Goal: Task Accomplishment & Management: Manage account settings

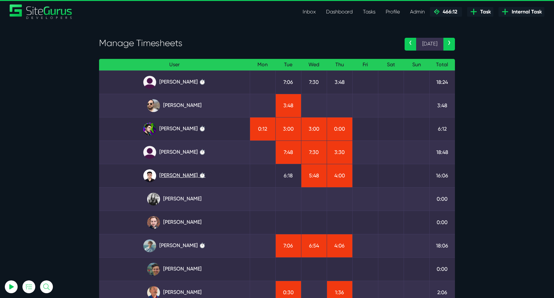
click at [163, 175] on link "Kevin Abelgas ⏱️" at bounding box center [174, 176] width 140 height 13
click at [188, 155] on link "Julianne Estras ⏱️" at bounding box center [174, 152] width 140 height 13
click at [165, 87] on link "[PERSON_NAME] ⏱️" at bounding box center [174, 82] width 140 height 13
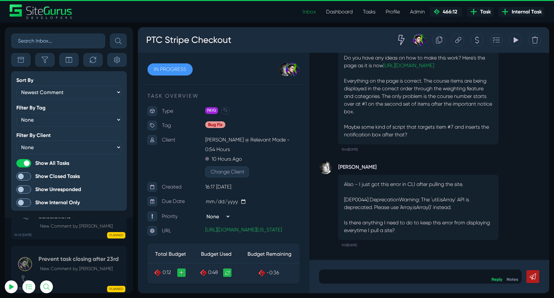
click at [353, 240] on div "Also - I just got this error in CLI after pulling the site. [DEP0044] Deprecati…" at bounding box center [418, 207] width 160 height 65
click at [90, 58] on icon "button" at bounding box center [93, 60] width 6 height 6
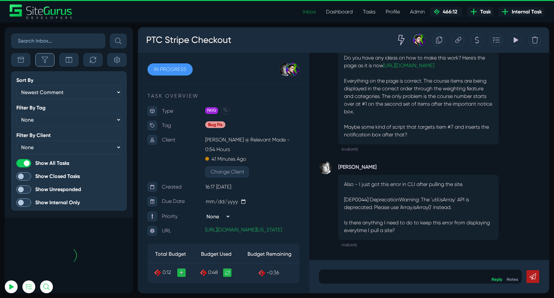
click at [49, 65] on button "button" at bounding box center [44, 59] width 19 height 13
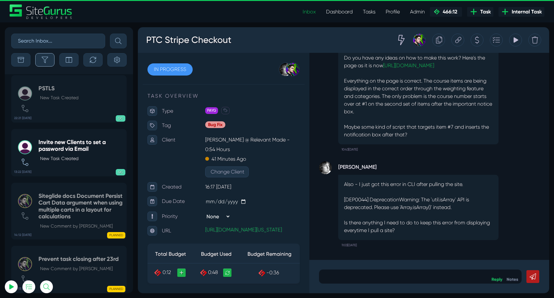
scroll to position [-25286, 0]
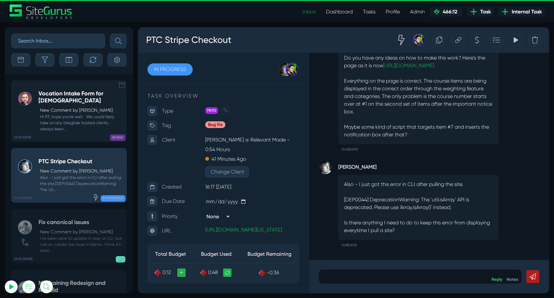
click at [58, 109] on p "New Comment by [PERSON_NAME]" at bounding box center [81, 110] width 83 height 7
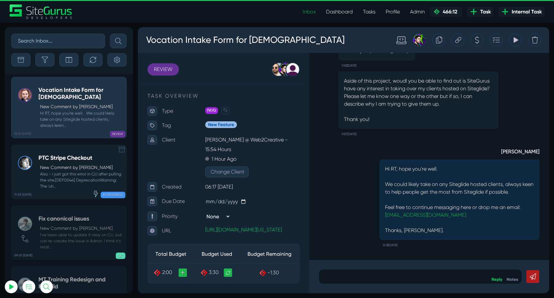
click at [55, 171] on small "Also - I just got this error in CLI after pulling the site.[DEP0044] Deprecatio…" at bounding box center [80, 180] width 85 height 19
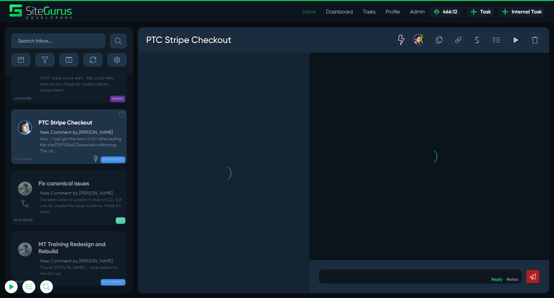
click at [55, 171] on link "09:01 28 Aug Fix canonical issues New Comment by Matt Jones I've been able to u…" at bounding box center [68, 198] width 115 height 54
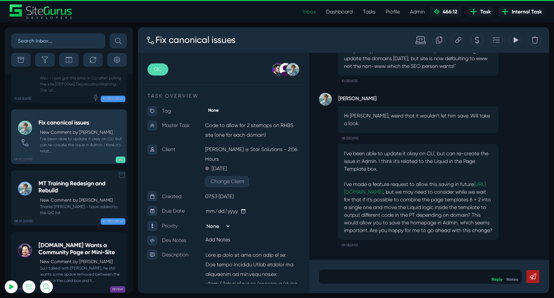
click at [64, 180] on h5 "MT Training Redesign and Rebuild" at bounding box center [80, 187] width 85 height 14
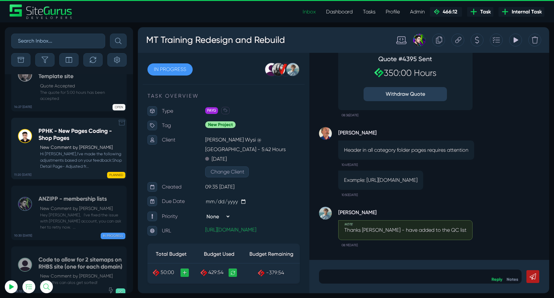
click at [67, 151] on small "Hi Devon,I've made the following adjustments based on your feedback:Shop Detail…" at bounding box center [80, 160] width 85 height 19
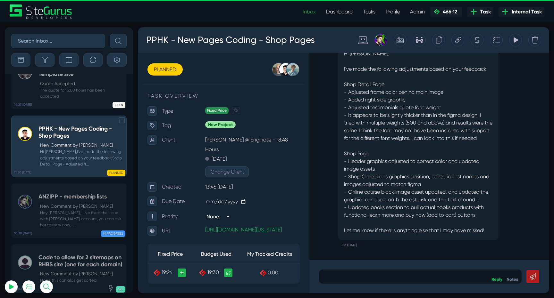
scroll to position [-25286, 0]
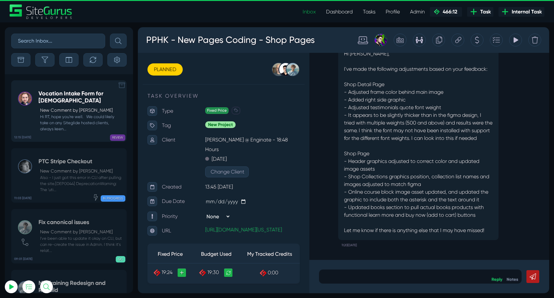
click at [72, 119] on small "Hi RT, hope you're well. We could likely take on any Siteglide hosted clients, …" at bounding box center [80, 123] width 85 height 19
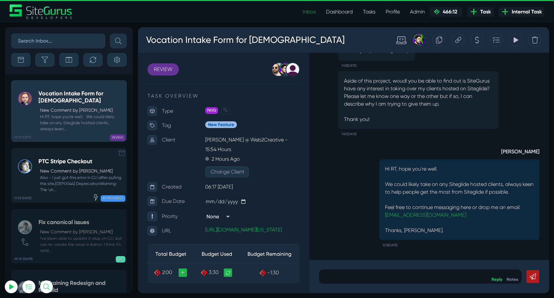
click at [69, 179] on small "Also - I just got this error in CLI after pulling the site.[DEP0044] Deprecatio…" at bounding box center [80, 184] width 85 height 19
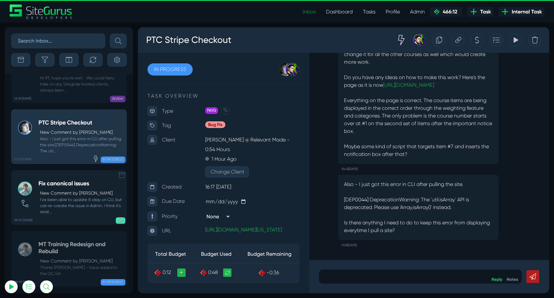
scroll to position [-25286, 0]
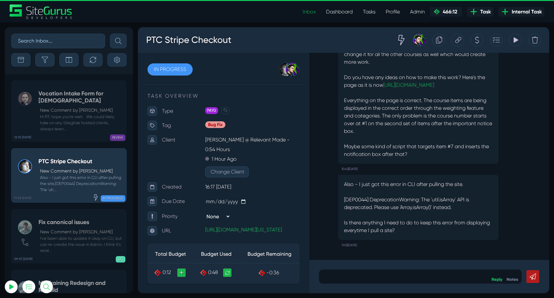
click at [520, 13] on span "Internal Task" at bounding box center [525, 12] width 33 height 8
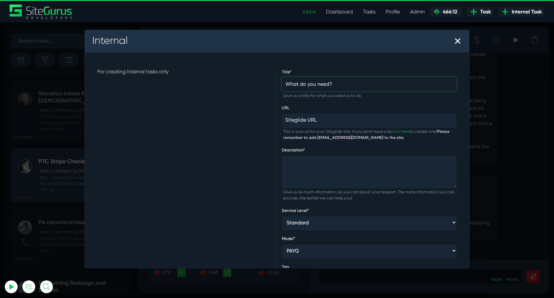
click at [309, 89] on input "text" at bounding box center [369, 84] width 175 height 14
type input "Studio Improvements"
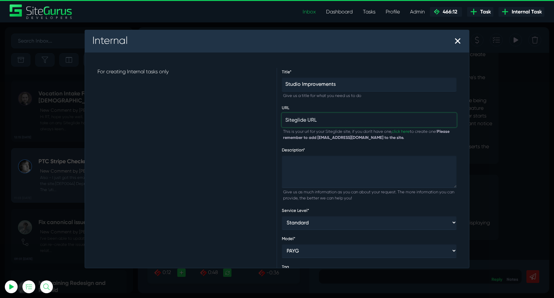
click at [328, 121] on input "text" at bounding box center [369, 120] width 175 height 14
type input "na"
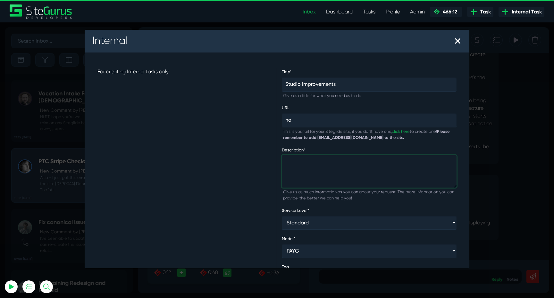
click at [325, 165] on textarea at bounding box center [369, 171] width 175 height 33
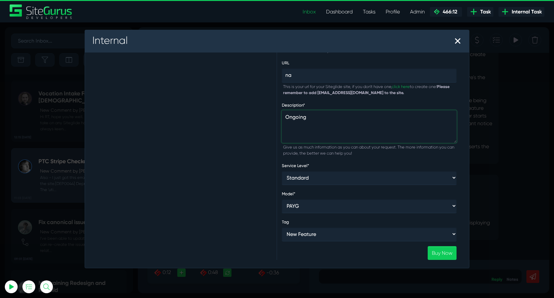
scroll to position [48, 0]
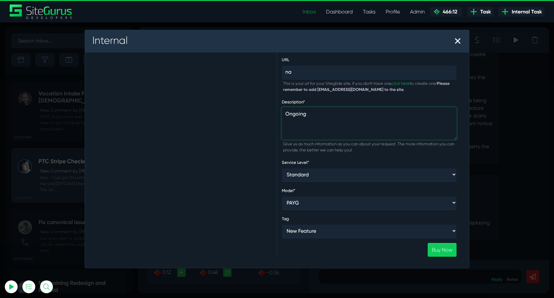
type textarea "Ongoing"
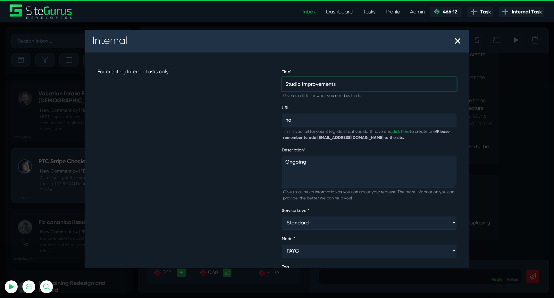
click at [302, 84] on input "Studio Improvements" at bounding box center [369, 84] width 175 height 14
type input "Support: Studio Improvements"
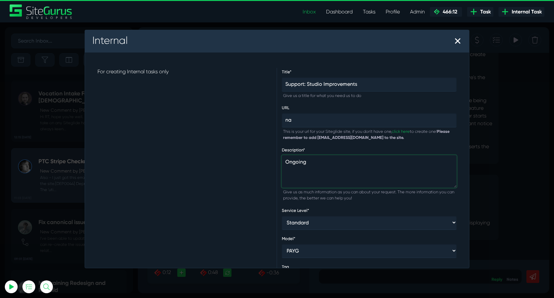
click at [331, 162] on textarea "Ongoing" at bounding box center [369, 171] width 175 height 33
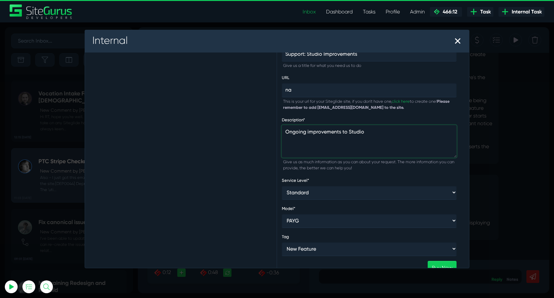
scroll to position [51, 0]
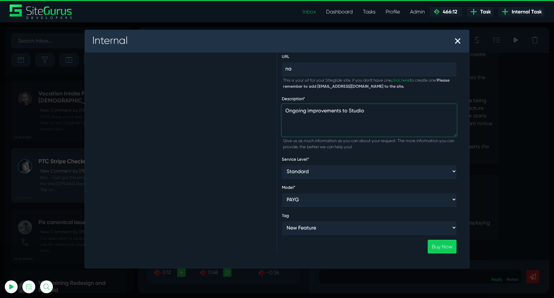
type textarea "Ongoing improvements to Studio"
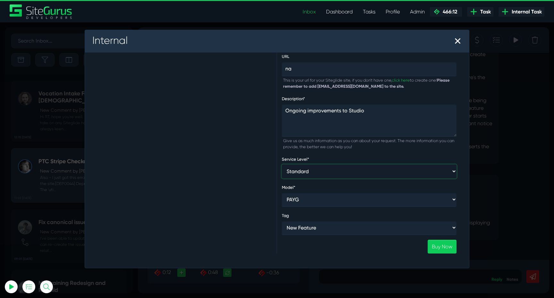
click at [322, 168] on select "Standard Expedited" at bounding box center [369, 172] width 175 height 14
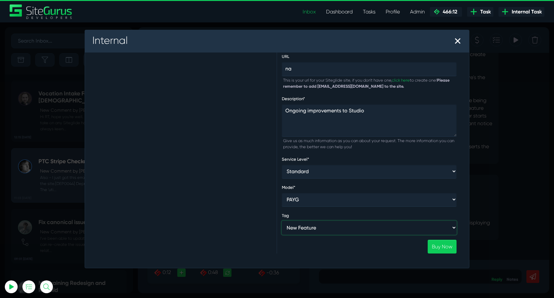
click at [318, 228] on select "New Feature Roadmap Bug Fix New Project Roadmap Fast-Track Training Module Deve…" at bounding box center [369, 228] width 175 height 14
click at [335, 230] on select "New Feature Roadmap Bug Fix New Project Roadmap Fast-Track Training Module Deve…" at bounding box center [369, 228] width 175 height 14
click at [282, 221] on select "New Feature Roadmap Bug Fix New Project Roadmap Fast-Track Training Module Deve…" at bounding box center [369, 228] width 175 height 14
click at [343, 226] on select "New Feature Roadmap Bug Fix New Project Roadmap Fast-Track Training Module Deve…" at bounding box center [369, 228] width 175 height 14
select select "New Feature"
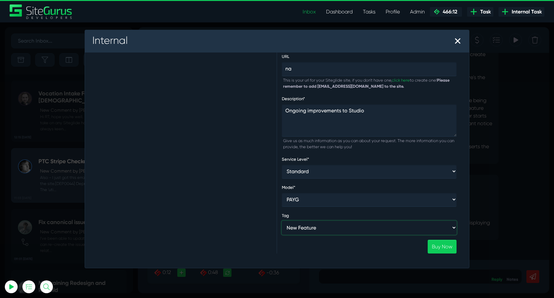
click at [282, 221] on select "New Feature Roadmap Bug Fix New Project Roadmap Fast-Track Training Module Deve…" at bounding box center [369, 228] width 175 height 14
click at [445, 246] on link "Buy Now" at bounding box center [442, 247] width 29 height 14
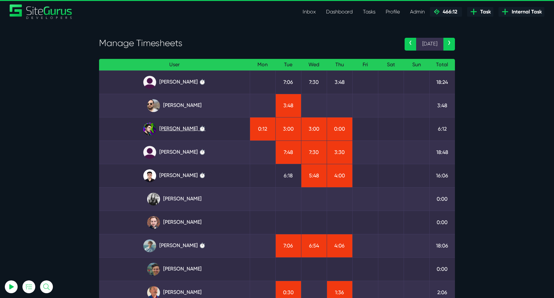
click at [195, 129] on link "[PERSON_NAME] ⏱️" at bounding box center [174, 129] width 140 height 13
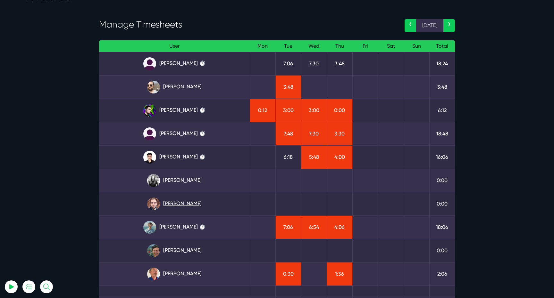
scroll to position [29, 0]
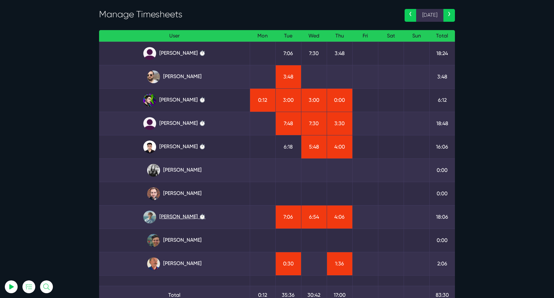
click at [188, 219] on link "Matt Jones ⏱️" at bounding box center [174, 217] width 140 height 13
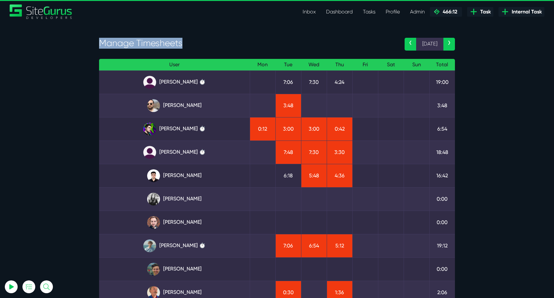
drag, startPoint x: 182, startPoint y: 44, endPoint x: 99, endPoint y: 44, distance: 83.6
click at [99, 44] on div "Manage Timesheets" at bounding box center [246, 44] width 305 height 13
click at [135, 46] on h3 "Manage Timesheets" at bounding box center [247, 43] width 296 height 11
click at [174, 128] on link "Josh Carter ⏱️" at bounding box center [174, 129] width 140 height 13
click at [78, 97] on section "Manage Timesheets ‹ 25 Aug › User Mon Tue Wed Thu Fri Sat Sun Total Angel Dagon…" at bounding box center [277, 198] width 554 height 353
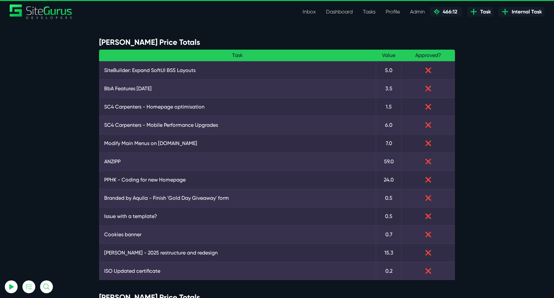
type input "[EMAIL_ADDRESS][DOMAIN_NAME]"
click at [313, 10] on link "Inbox" at bounding box center [308, 11] width 23 height 13
drag, startPoint x: 186, startPoint y: 46, endPoint x: 90, endPoint y: 43, distance: 95.9
click at [100, 43] on h4 "Gary Fixed Price Totals" at bounding box center [277, 42] width 356 height 9
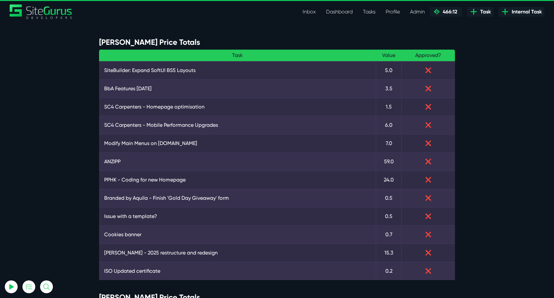
drag, startPoint x: 101, startPoint y: 42, endPoint x: 172, endPoint y: 42, distance: 71.8
click at [172, 42] on h4 "Gary Fixed Price Totals" at bounding box center [277, 42] width 356 height 9
click at [178, 42] on h4 "Gary Fixed Price Totals" at bounding box center [277, 42] width 356 height 9
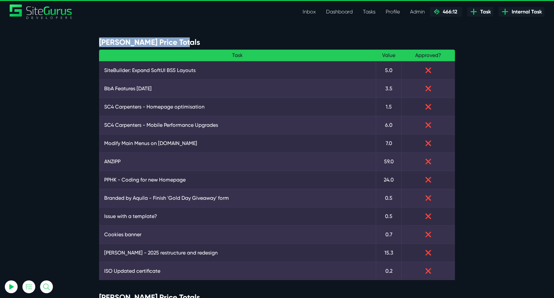
drag, startPoint x: 179, startPoint y: 42, endPoint x: 101, endPoint y: 43, distance: 77.9
click at [101, 43] on h4 "Gary Fixed Price Totals" at bounding box center [277, 42] width 356 height 9
drag, startPoint x: 100, startPoint y: 43, endPoint x: 186, endPoint y: 43, distance: 85.3
click at [186, 43] on h4 "Gary Fixed Price Totals" at bounding box center [277, 42] width 356 height 9
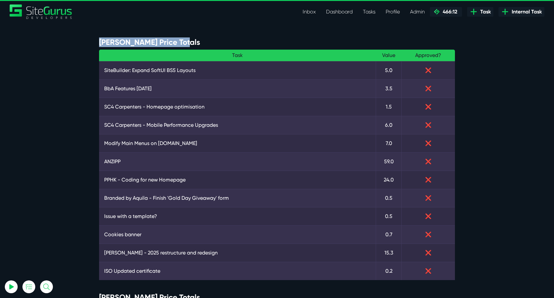
click at [186, 43] on h4 "Gary Fixed Price Totals" at bounding box center [277, 42] width 356 height 9
drag, startPoint x: 186, startPoint y: 43, endPoint x: 95, endPoint y: 44, distance: 91.0
click at [95, 44] on div "Gary Fixed Price Totals Task Value Approved? SiteBuilder: Expand SoftUI BS5 Lay…" at bounding box center [276, 162] width 365 height 248
click at [103, 40] on h4 "Gary Fixed Price Totals" at bounding box center [277, 42] width 356 height 9
drag, startPoint x: 99, startPoint y: 43, endPoint x: 191, endPoint y: 42, distance: 91.3
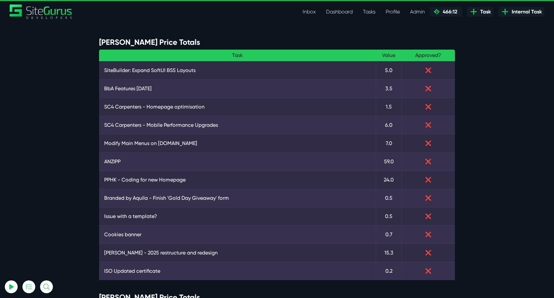
click at [196, 43] on h4 "Gary Fixed Price Totals" at bounding box center [277, 42] width 356 height 9
drag, startPoint x: 191, startPoint y: 42, endPoint x: 99, endPoint y: 39, distance: 91.4
click at [99, 39] on h4 "Gary Fixed Price Totals" at bounding box center [277, 42] width 356 height 9
click at [100, 42] on h4 "Gary Fixed Price Totals" at bounding box center [277, 42] width 356 height 9
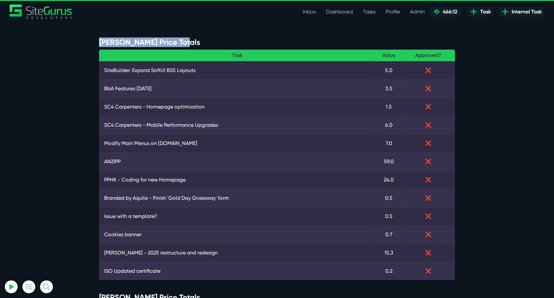
drag, startPoint x: 101, startPoint y: 42, endPoint x: 180, endPoint y: 42, distance: 78.8
click at [180, 42] on h4 "Gary Fixed Price Totals" at bounding box center [277, 42] width 356 height 9
click at [186, 42] on h4 "Gary Fixed Price Totals" at bounding box center [277, 42] width 356 height 9
drag, startPoint x: 108, startPoint y: 42, endPoint x: 210, endPoint y: 42, distance: 101.6
click at [210, 42] on h4 "Gary Fixed Price Totals" at bounding box center [277, 42] width 356 height 9
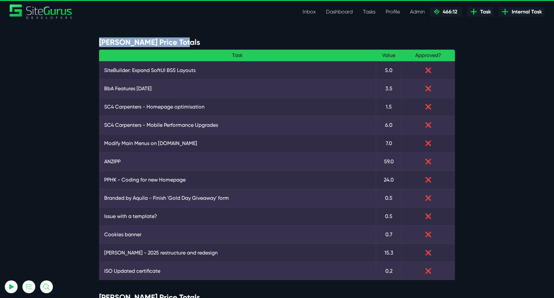
click at [210, 42] on h4 "Gary Fixed Price Totals" at bounding box center [277, 42] width 356 height 9
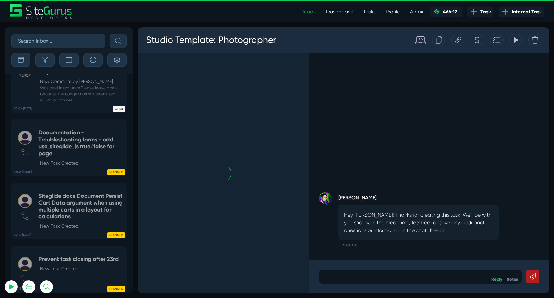
scroll to position [-1480, 0]
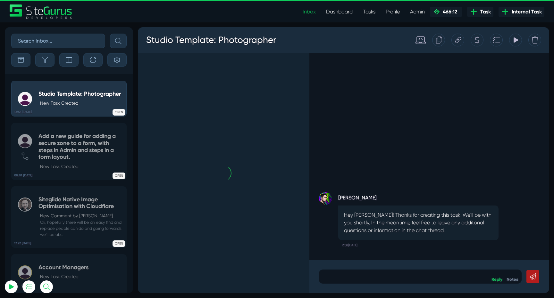
click at [51, 68] on div "Sort By Newest Comment Latest Activity Due Date Priority Name Filter By Tag Non…" at bounding box center [69, 50] width 128 height 47
click at [48, 64] on button "button" at bounding box center [44, 59] width 19 height 13
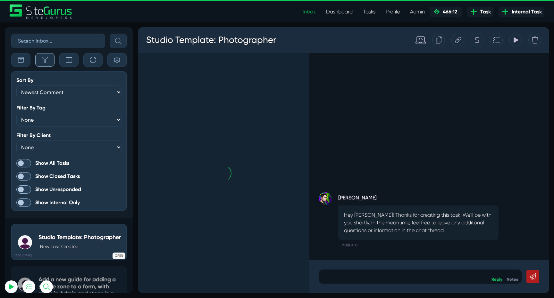
scroll to position [-1624, 0]
click at [27, 161] on span at bounding box center [23, 163] width 15 height 8
click at [0, 0] on input "Show All Tasks" at bounding box center [0, 0] width 0 height 0
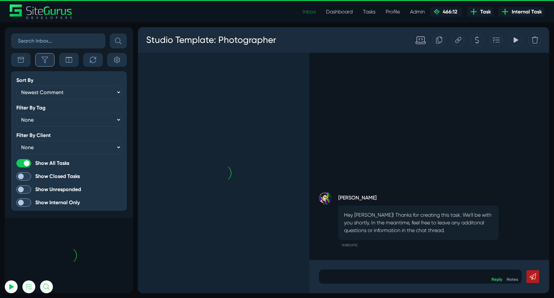
click at [48, 58] on button "button" at bounding box center [44, 59] width 19 height 13
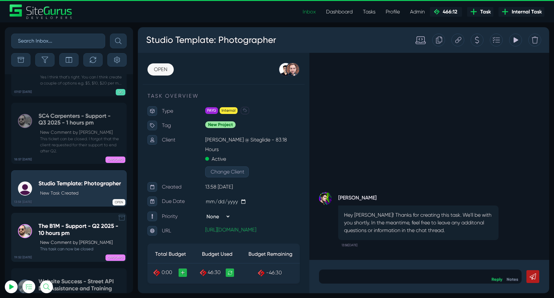
click at [76, 246] on small "This task can now be closed" at bounding box center [80, 249] width 85 height 6
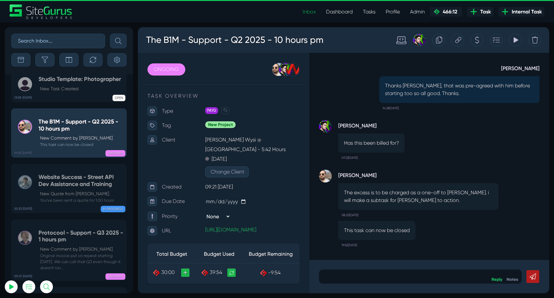
click at [57, 37] on input "text" at bounding box center [58, 41] width 94 height 15
type input "support"
click at [110, 34] on button "submit" at bounding box center [118, 41] width 17 height 15
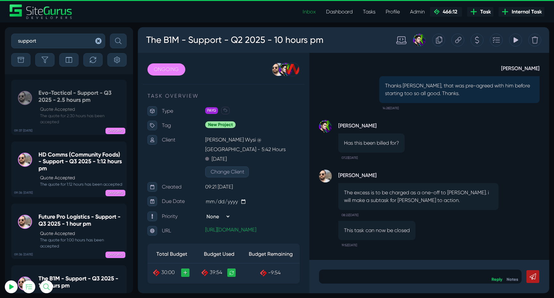
scroll to position [-1286, 0]
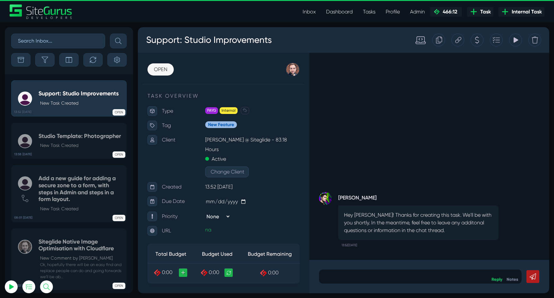
type input "[EMAIL_ADDRESS][DOMAIN_NAME]"
click at [243, 113] on link at bounding box center [245, 110] width 8 height 7
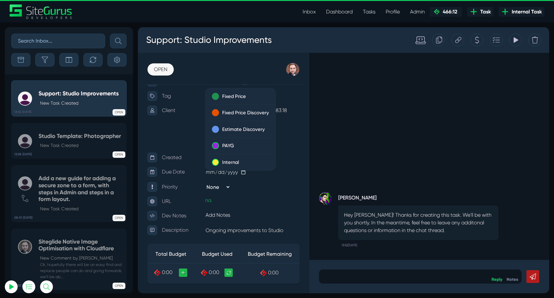
scroll to position [30, 0]
click at [345, 129] on div "[PERSON_NAME] Hey [PERSON_NAME]! Thanks for creating this task. We'll be with y…" at bounding box center [429, 156] width 240 height 207
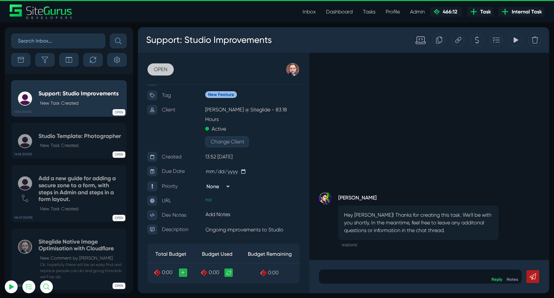
click at [162, 67] on link "OPEN" at bounding box center [160, 69] width 26 height 12
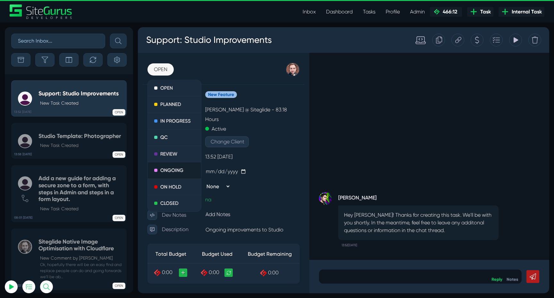
click at [172, 170] on link "ONGOING" at bounding box center [174, 170] width 53 height 17
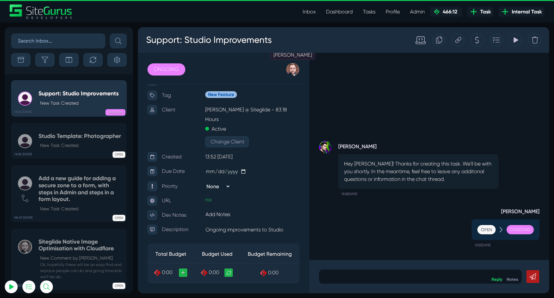
click at [293, 69] on div at bounding box center [293, 69] width 14 height 14
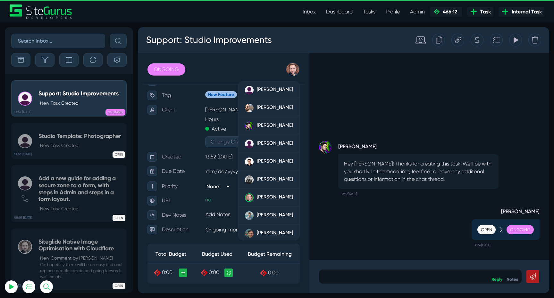
click at [326, 115] on div "[PERSON_NAME] Open Ongoing 13:52[DATE] [PERSON_NAME] Hey [PERSON_NAME]! Thanks …" at bounding box center [429, 156] width 240 height 207
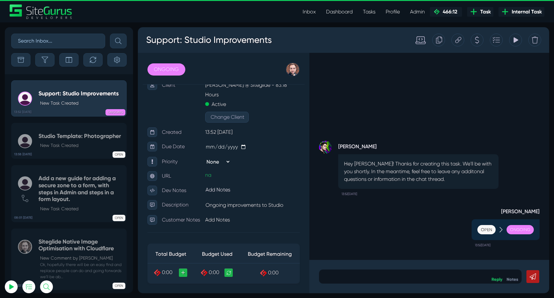
scroll to position [57, 0]
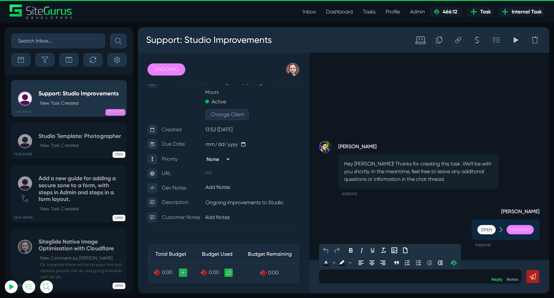
click at [396, 277] on p at bounding box center [420, 277] width 193 height 8
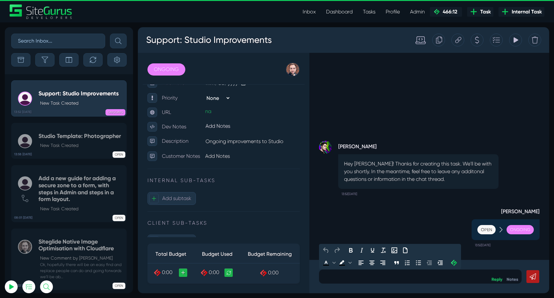
scroll to position [127, 0]
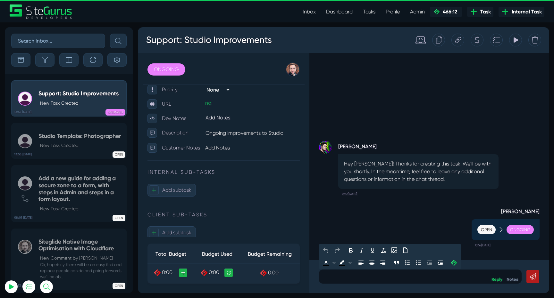
click at [513, 42] on icon at bounding box center [515, 40] width 6 height 12
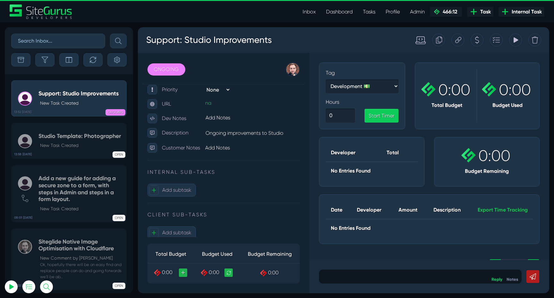
click at [515, 41] on icon at bounding box center [515, 39] width 4 height 5
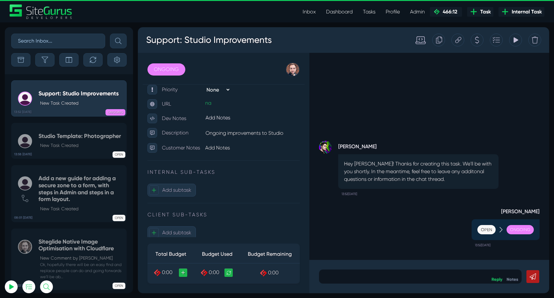
click at [515, 41] on icon at bounding box center [515, 39] width 4 height 5
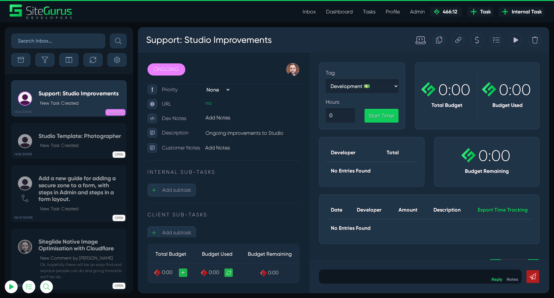
click at [515, 41] on icon at bounding box center [515, 39] width 4 height 5
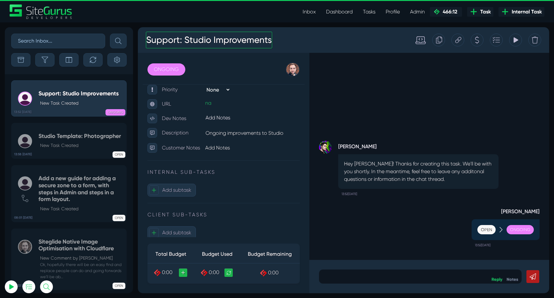
click at [201, 40] on h3 "Support: Studio Improvements" at bounding box center [209, 40] width 126 height 17
click at [149, 41] on h3 "Support: Studio Improvements" at bounding box center [209, 40] width 126 height 17
drag, startPoint x: 217, startPoint y: 42, endPoint x: 309, endPoint y: 41, distance: 92.3
click at [309, 41] on div "Internal Support: Studio Improvements" at bounding box center [272, 40] width 263 height 23
click at [382, 97] on div "Luke Wakefield Open Ongoing 13:52, August 28 2025 Josh Carter Hey Luke! Thanks …" at bounding box center [429, 156] width 240 height 207
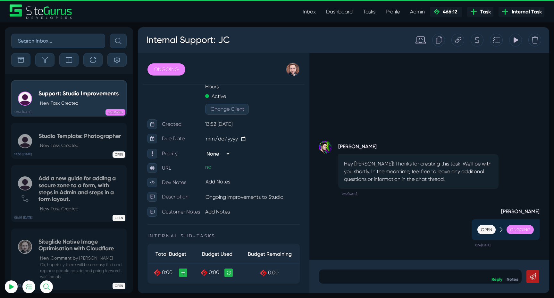
scroll to position [0, 0]
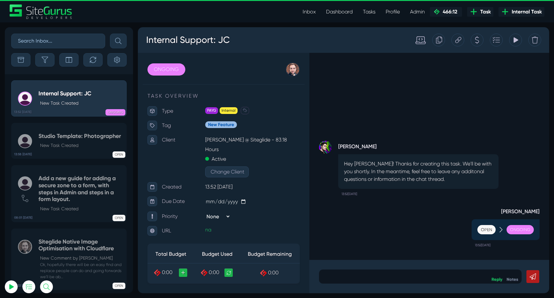
click at [439, 41] on icon at bounding box center [439, 40] width 6 height 12
click at [227, 44] on h3 "Internal Support: JC" at bounding box center [188, 40] width 84 height 17
copy h3 "Internal Support: JC"
click at [440, 42] on icon at bounding box center [439, 40] width 6 height 12
click at [88, 60] on button "button" at bounding box center [92, 59] width 19 height 13
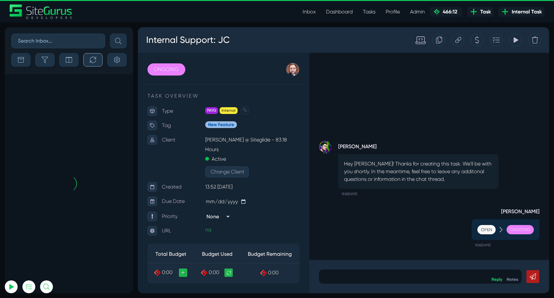
scroll to position [-1523, 0]
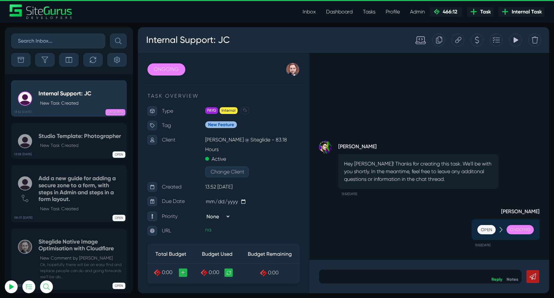
click at [46, 43] on input "text" at bounding box center [58, 41] width 94 height 15
type input "support"
click at [110, 34] on button "submit" at bounding box center [118, 41] width 17 height 15
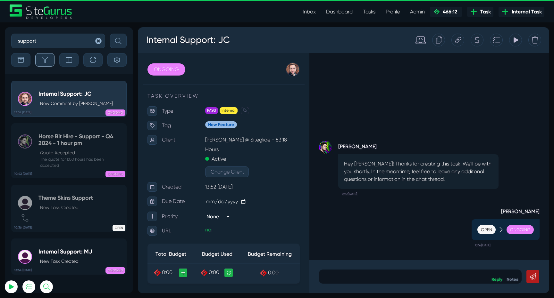
click at [47, 62] on icon "button" at bounding box center [45, 60] width 6 height 6
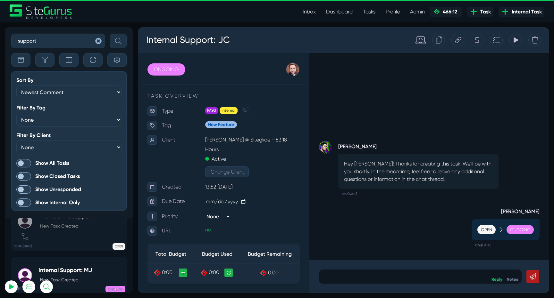
click at [22, 159] on span at bounding box center [23, 163] width 15 height 8
click at [0, 0] on input "Show All Tasks" at bounding box center [0, 0] width 0 height 0
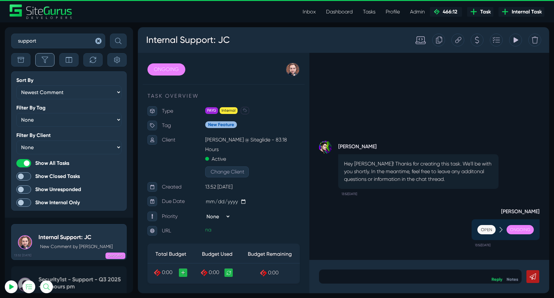
click at [45, 62] on icon "button" at bounding box center [45, 60] width 6 height 6
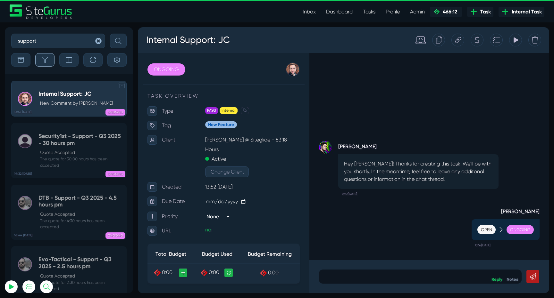
scroll to position [-1371, 0]
click at [47, 61] on icon "button" at bounding box center [45, 60] width 6 height 6
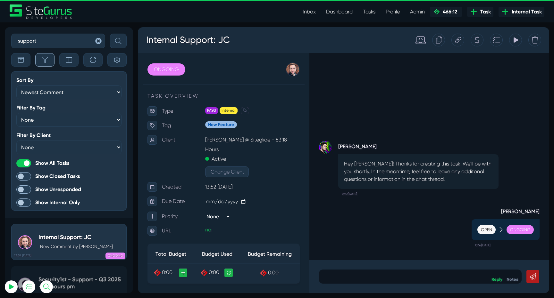
click at [47, 61] on icon "button" at bounding box center [45, 60] width 6 height 6
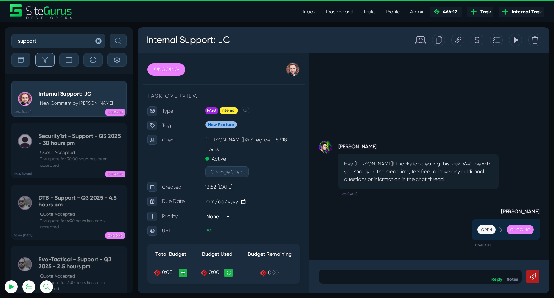
scroll to position [-1371, 0]
click at [95, 61] on icon "button" at bounding box center [93, 60] width 6 height 6
click at [91, 108] on div "ONGOING" at bounding box center [93, 111] width 64 height 6
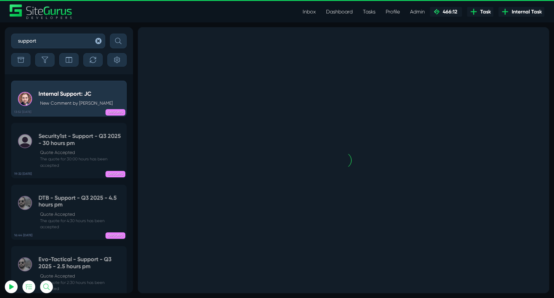
scroll to position [0, 0]
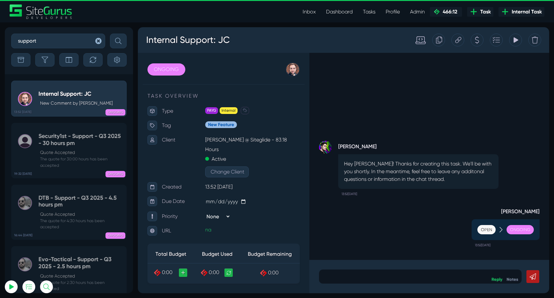
click at [98, 38] on icon "button" at bounding box center [98, 41] width 6 height 6
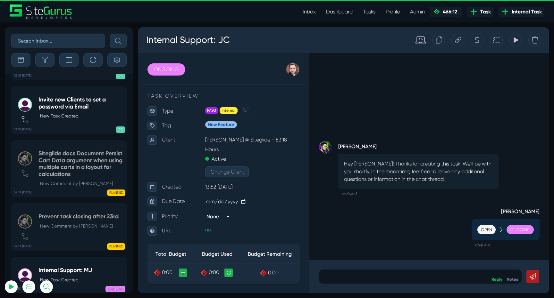
scroll to position [-25371, 0]
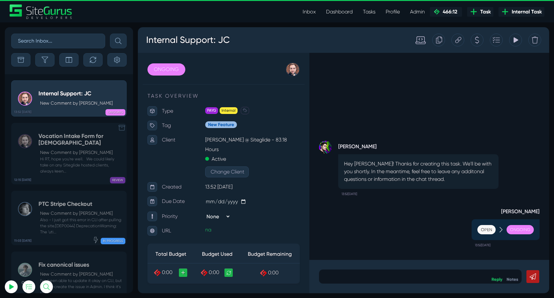
click at [61, 120] on div "12:15 28 Aug Vocation Intake Form for Carmelites New Comment by Luke Wakefield …" at bounding box center [69, 151] width 128 height 68
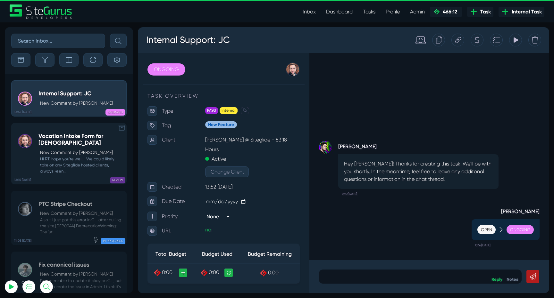
click at [62, 138] on h5 "Vocation Intake Form for Carmelites" at bounding box center [80, 140] width 85 height 14
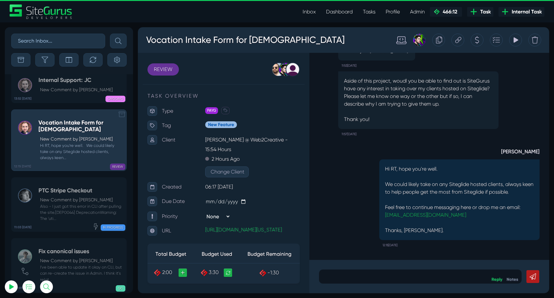
scroll to position [-25371, 0]
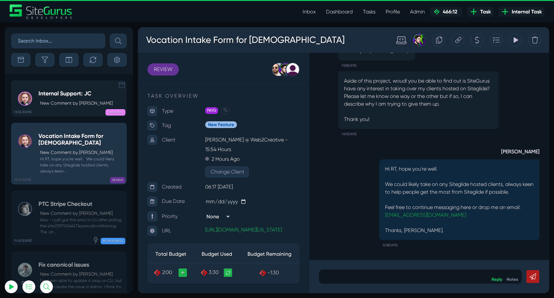
click at [64, 103] on p "New Comment by [PERSON_NAME]" at bounding box center [76, 103] width 73 height 7
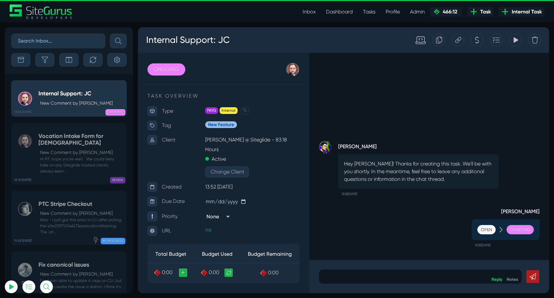
click at [441, 39] on icon at bounding box center [439, 40] width 6 height 12
click at [439, 42] on icon at bounding box center [439, 40] width 6 height 7
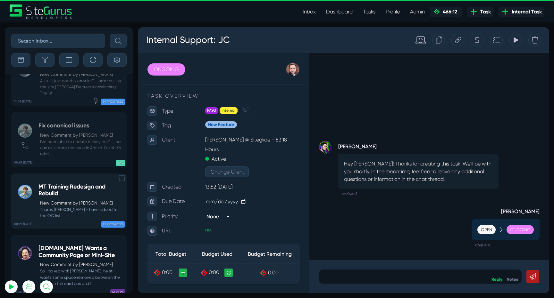
scroll to position [-25286, 0]
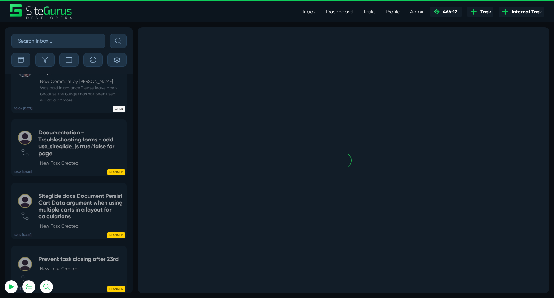
scroll to position [-1523, 0]
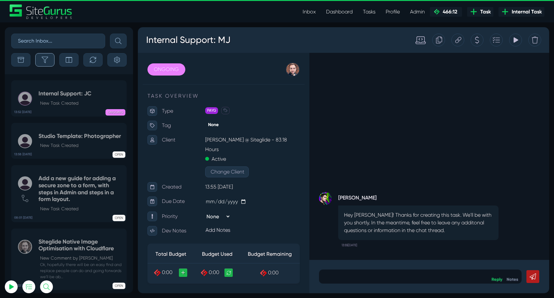
click at [46, 60] on icon "button" at bounding box center [45, 60] width 6 height 6
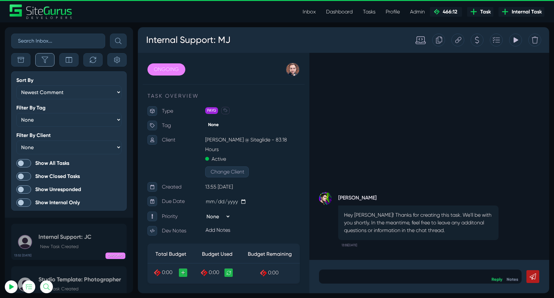
scroll to position [-1667, 0]
click at [29, 163] on span at bounding box center [23, 163] width 15 height 8
click at [0, 0] on input "Show All Tasks" at bounding box center [0, 0] width 0 height 0
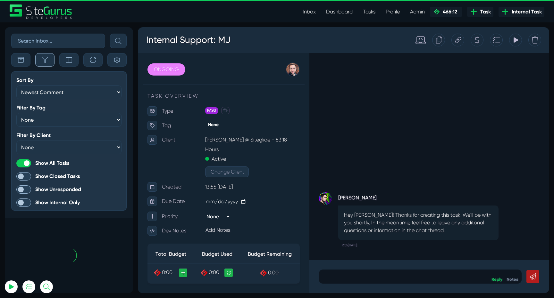
click at [45, 58] on icon "button" at bounding box center [45, 60] width 6 height 6
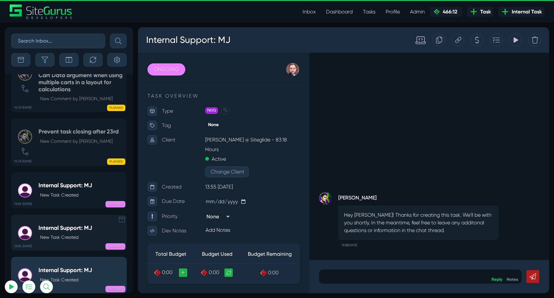
click at [73, 227] on h5 "Internal Support: MJ" at bounding box center [65, 228] width 54 height 7
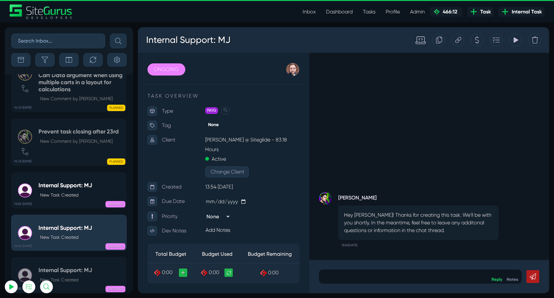
click at [232, 40] on div "Internal Support: MJ" at bounding box center [272, 40] width 263 height 23
click at [228, 41] on h3 "Internal Support: MJ" at bounding box center [188, 40] width 85 height 17
click at [56, 191] on div "Internal Support: MJ New Task Created" at bounding box center [65, 190] width 54 height 16
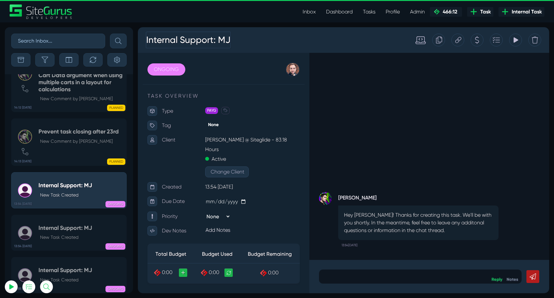
click at [227, 43] on h3 "Internal Support: MJ" at bounding box center [188, 40] width 85 height 17
click at [386, 105] on div "Josh Carter Hey Luke! Thanks for creating this task. We'll be with you shortly.…" at bounding box center [429, 156] width 240 height 207
click at [74, 226] on h5 "Internal Support: MJ" at bounding box center [65, 228] width 54 height 7
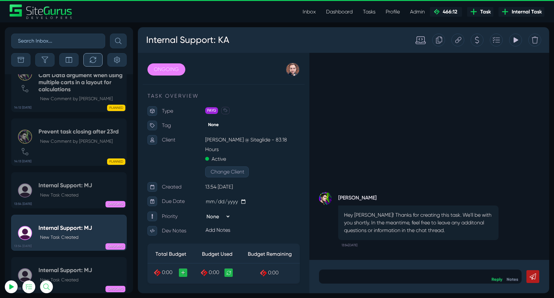
click at [91, 61] on icon "button" at bounding box center [93, 60] width 6 height 6
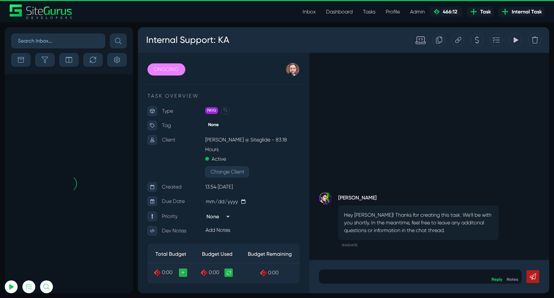
click at [53, 38] on input "text" at bounding box center [58, 41] width 94 height 15
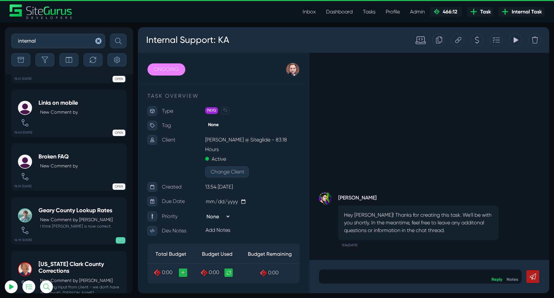
scroll to position [-1260, 0]
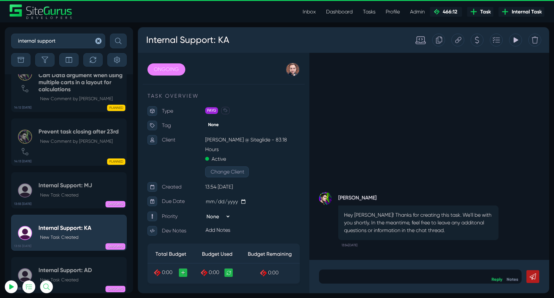
type input "internal support"
click at [110, 34] on button "submit" at bounding box center [118, 41] width 17 height 15
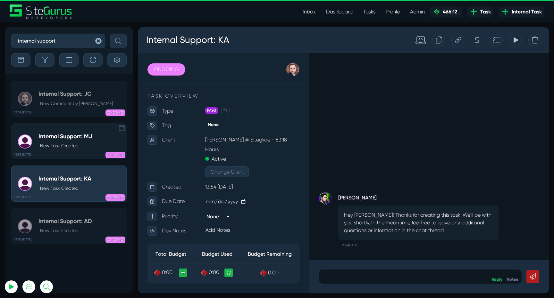
click at [57, 139] on h5 "Internal Support: MJ" at bounding box center [65, 136] width 54 height 7
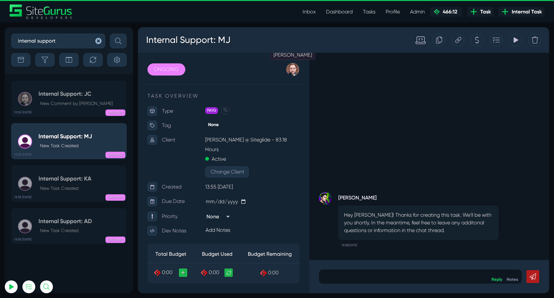
click at [295, 73] on div at bounding box center [293, 69] width 14 height 14
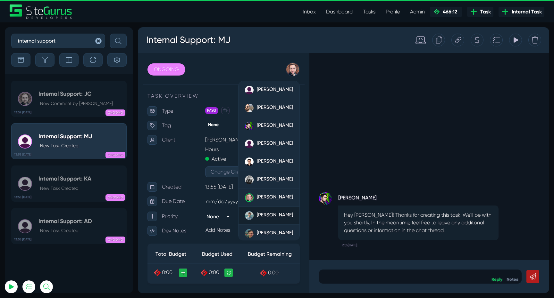
click at [273, 214] on span "[PERSON_NAME]" at bounding box center [275, 215] width 36 height 6
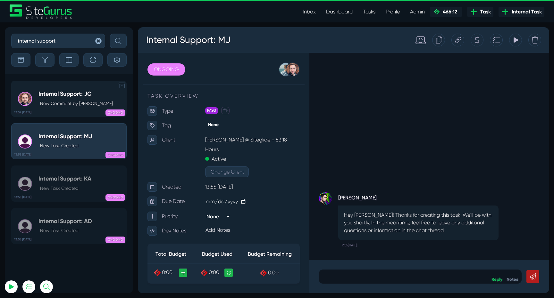
type input "[EMAIL_ADDRESS][DOMAIN_NAME]"
click at [77, 100] on p "New Comment by [PERSON_NAME]" at bounding box center [76, 103] width 73 height 7
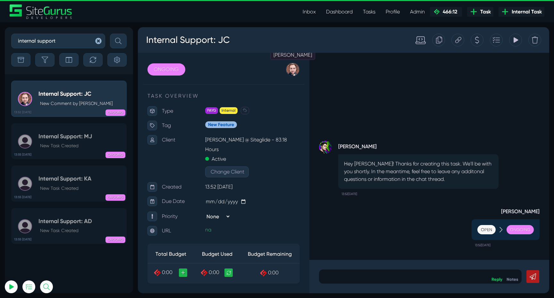
click at [291, 73] on div at bounding box center [293, 69] width 14 height 14
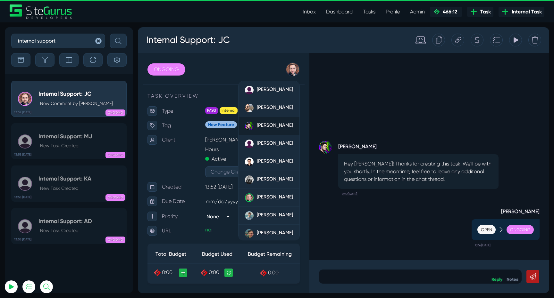
click at [266, 132] on link "[PERSON_NAME]" at bounding box center [268, 126] width 61 height 18
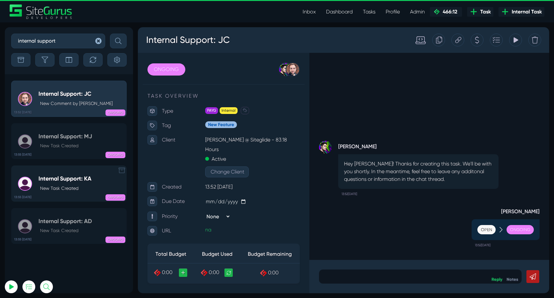
click at [67, 173] on link "13:55 28 Aug Internal Support: KA New Task Created ONGOING" at bounding box center [68, 184] width 115 height 36
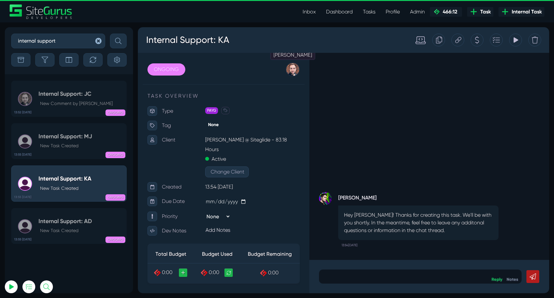
click at [293, 71] on div at bounding box center [293, 69] width 14 height 14
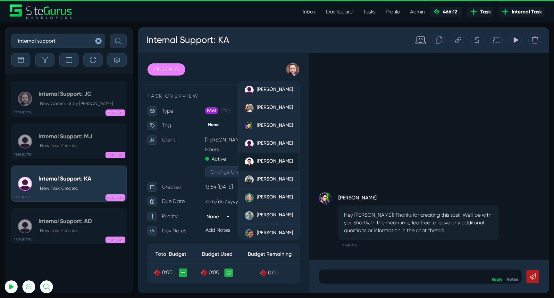
click at [270, 160] on span "[PERSON_NAME]" at bounding box center [275, 161] width 36 height 6
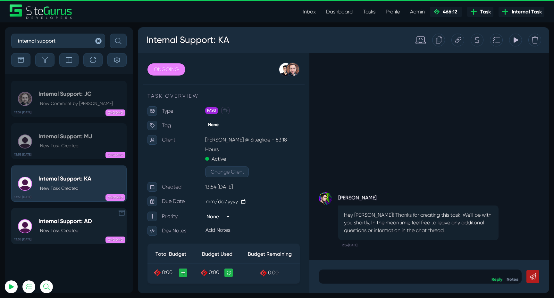
click at [70, 221] on h5 "Internal Support: AD" at bounding box center [65, 221] width 54 height 7
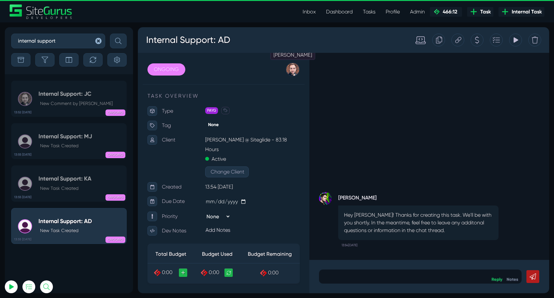
click at [288, 76] on link "[PERSON_NAME]" at bounding box center [293, 69] width 14 height 14
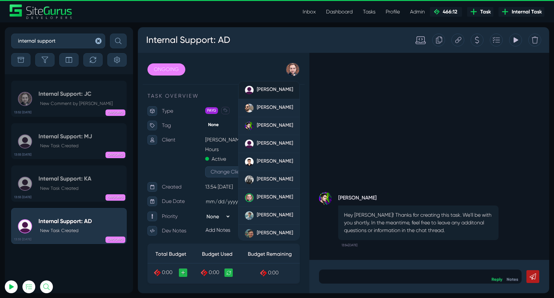
click at [279, 87] on span "[PERSON_NAME]" at bounding box center [275, 90] width 36 height 6
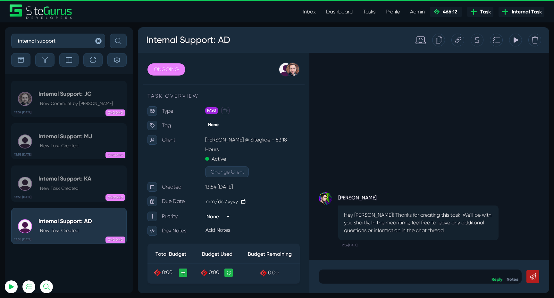
click at [351, 138] on div "Josh Carter Hey Luke! Thanks for creating this task. We'll be with you shortly.…" at bounding box center [429, 156] width 240 height 207
click at [151, 40] on h3 "Internal Support: AD" at bounding box center [188, 40] width 85 height 17
click at [212, 39] on h3 "Internal Support: AD" at bounding box center [188, 40] width 85 height 17
click at [355, 112] on div "Josh Carter Hey Luke! Thanks for creating this task. We'll be with you shortly.…" at bounding box center [429, 156] width 240 height 207
click at [514, 40] on icon at bounding box center [515, 39] width 4 height 5
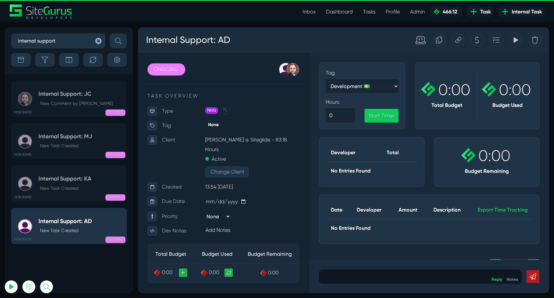
click at [514, 40] on icon at bounding box center [515, 39] width 4 height 5
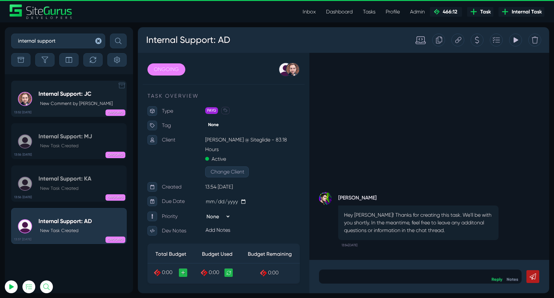
click at [81, 97] on div "Internal Support: JC New Comment by Luke Wakefield" at bounding box center [75, 99] width 74 height 16
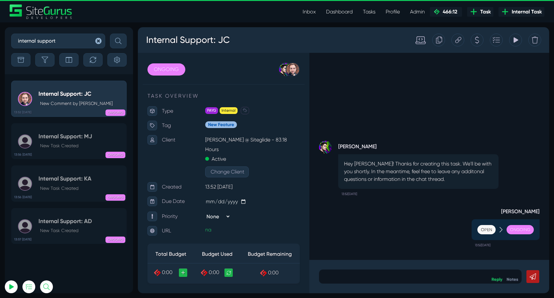
scroll to position [127, 0]
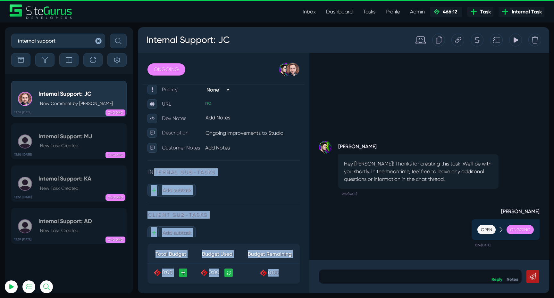
drag, startPoint x: 155, startPoint y: 163, endPoint x: 220, endPoint y: 173, distance: 65.4
click at [220, 173] on div "ONGOING OPEN PLANNED IN PROGRESS QC REVIEW ONGOING ON HOLD CLOSED Josh Carter L…" at bounding box center [223, 173] width 171 height 241
click at [220, 167] on div "ONGOING OPEN PLANNED IN PROGRESS QC REVIEW ONGOING ON HOLD CLOSED Josh Carter L…" at bounding box center [223, 173] width 171 height 241
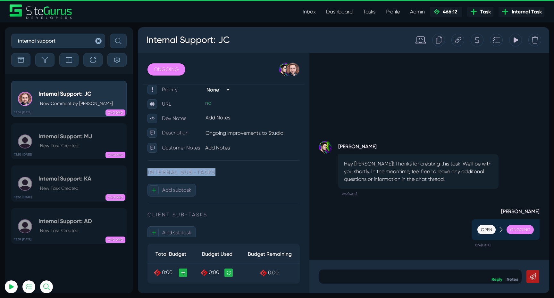
drag, startPoint x: 218, startPoint y: 162, endPoint x: 147, endPoint y: 162, distance: 70.2
click at [147, 169] on p "INTERNAL SUB-TASKS" at bounding box center [223, 173] width 152 height 8
click at [270, 179] on div "INTERNAL SUB-TASKS + Add subtask" at bounding box center [223, 186] width 152 height 35
drag, startPoint x: 215, startPoint y: 163, endPoint x: 151, endPoint y: 163, distance: 64.1
click at [151, 169] on p "INTERNAL SUB-TASKS" at bounding box center [223, 173] width 152 height 8
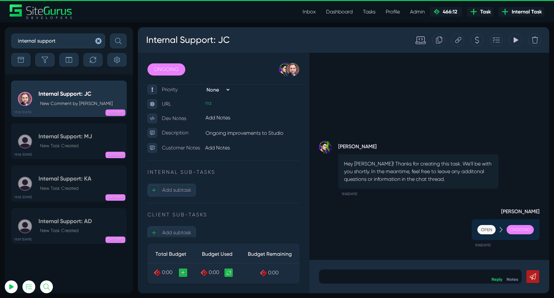
click at [200, 174] on div "INTERNAL SUB-TASKS + Add subtask" at bounding box center [223, 186] width 152 height 35
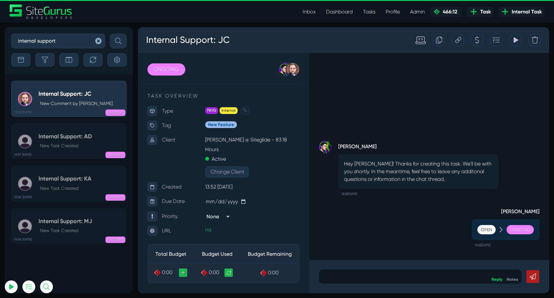
click at [470, 39] on div "Tracking Totals No Entries Found" at bounding box center [475, 40] width 142 height 13
click at [474, 39] on div at bounding box center [476, 40] width 13 height 13
click at [351, 118] on div "Luke Wakefield Open Ongoing 13:52, August 28 2025 Josh Carter Hey Luke! Thanks …" at bounding box center [429, 156] width 240 height 207
click at [378, 132] on div "Luke Wakefield Open Ongoing 13:52, August 28 2025 Josh Carter Hey Luke! Thanks …" at bounding box center [429, 156] width 240 height 207
click at [380, 98] on div "Luke Wakefield Open Ongoing 13:52, August 28 2025 Josh Carter Hey Luke! Thanks …" at bounding box center [429, 156] width 240 height 207
